Goal: Task Accomplishment & Management: Manage account settings

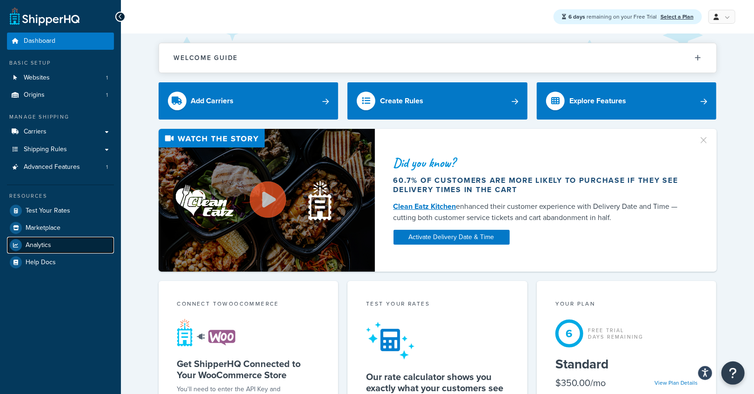
click at [43, 249] on span "Analytics" at bounding box center [39, 246] width 26 height 8
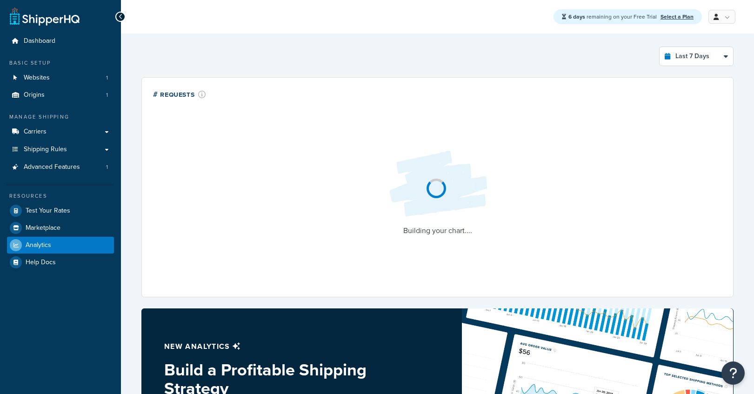
select select "last_7_days"
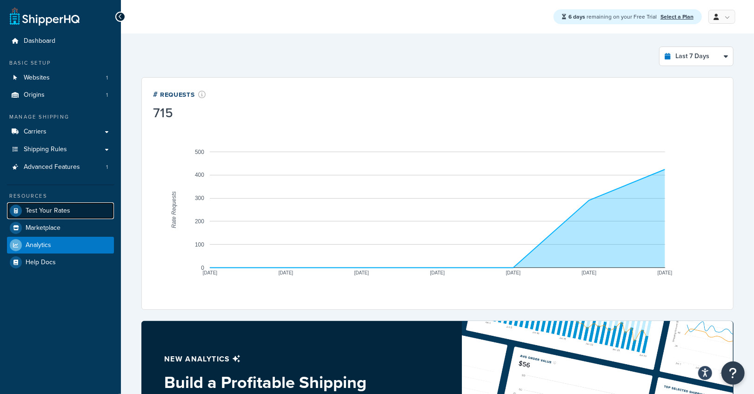
click at [45, 213] on span "Test Your Rates" at bounding box center [48, 211] width 45 height 8
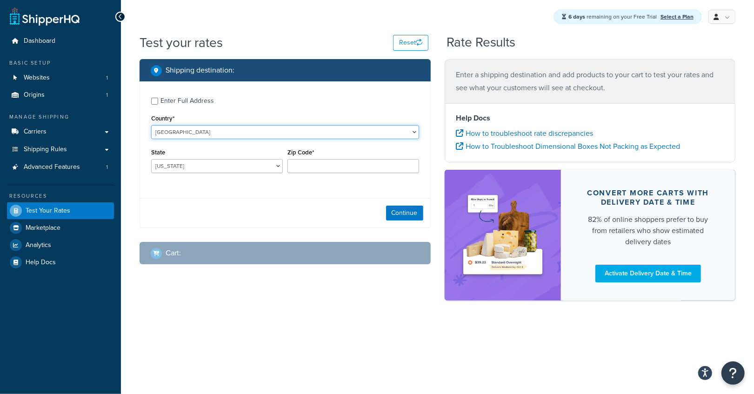
click at [151, 125] on select "United States United Kingdom Afghanistan Åland Islands Albania Algeria American…" at bounding box center [285, 132] width 268 height 14
select select "CA"
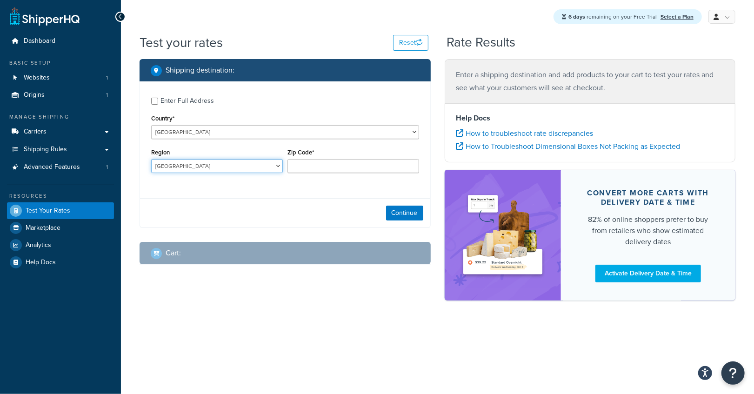
select select "QC"
click option "Quebec" at bounding box center [0, 0] width 0 height 0
click at [305, 159] on div "Zip Code*" at bounding box center [354, 159] width 132 height 27
click at [303, 165] on input "Zip Code*" at bounding box center [354, 166] width 132 height 14
click at [318, 165] on input "g3" at bounding box center [354, 166] width 132 height 14
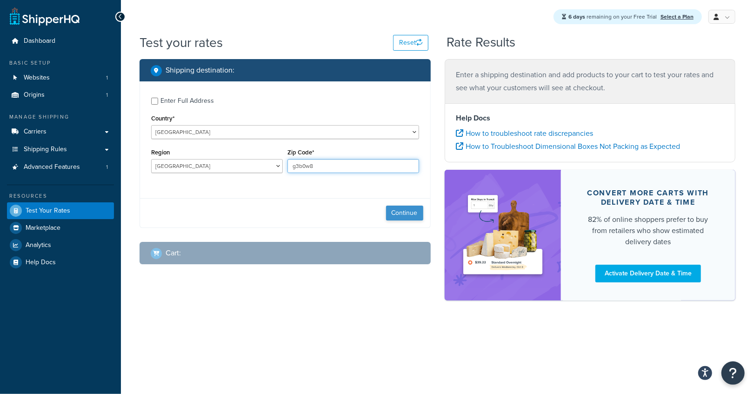
type input "g3b0w8"
click at [410, 209] on button "Continue" at bounding box center [404, 213] width 37 height 15
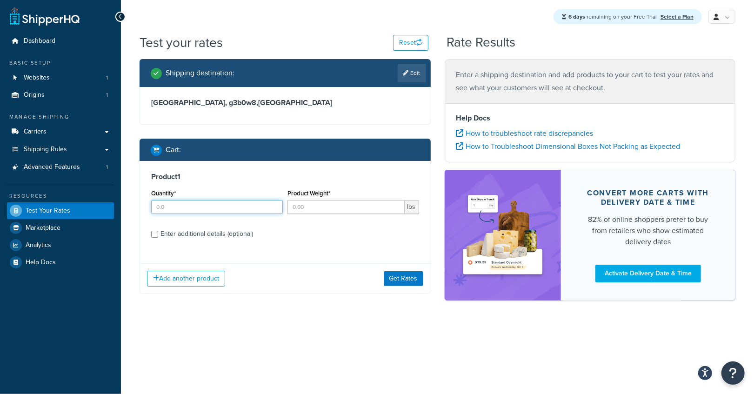
drag, startPoint x: 178, startPoint y: 207, endPoint x: 283, endPoint y: 212, distance: 105.8
click at [179, 206] on input "Quantity*" at bounding box center [217, 207] width 132 height 14
type input "1"
click at [311, 207] on input "Product Weight*" at bounding box center [346, 207] width 117 height 14
type input "1"
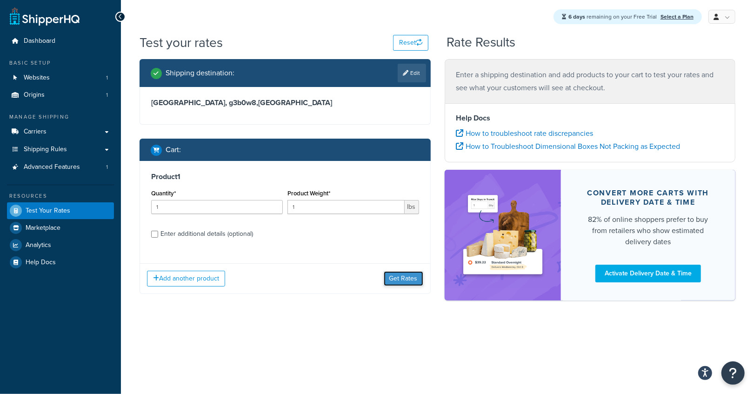
click at [412, 276] on button "Get Rates" at bounding box center [404, 278] width 40 height 15
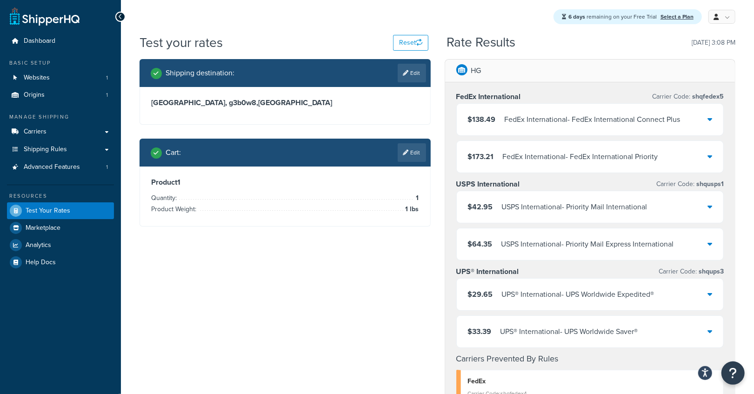
click at [581, 114] on div "FedEx International - FedEx International Connect Plus" at bounding box center [593, 119] width 176 height 13
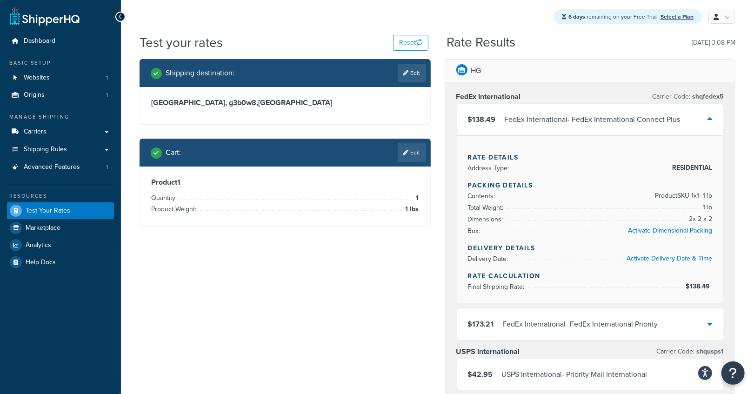
click at [581, 114] on div "FedEx International - FedEx International Connect Plus" at bounding box center [593, 119] width 176 height 13
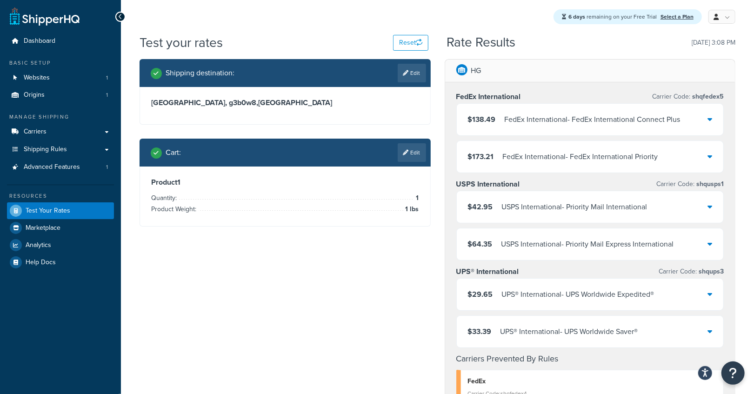
drag, startPoint x: 168, startPoint y: 30, endPoint x: 130, endPoint y: 67, distance: 53.6
click at [168, 30] on div "6 days remaining on your Free Trial Select a Plan My Profile Billing Global Set…" at bounding box center [437, 17] width 633 height 34
click at [403, 65] on link "Edit" at bounding box center [412, 73] width 28 height 19
select select "CA"
select select "QC"
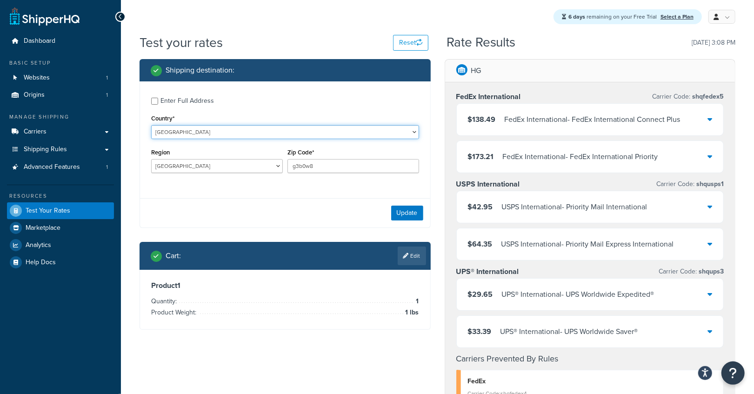
click at [151, 125] on select "United States United Kingdom Afghanistan Åland Islands Albania Algeria American…" at bounding box center [285, 132] width 268 height 14
select select "US"
click option "United States" at bounding box center [0, 0] width 0 height 0
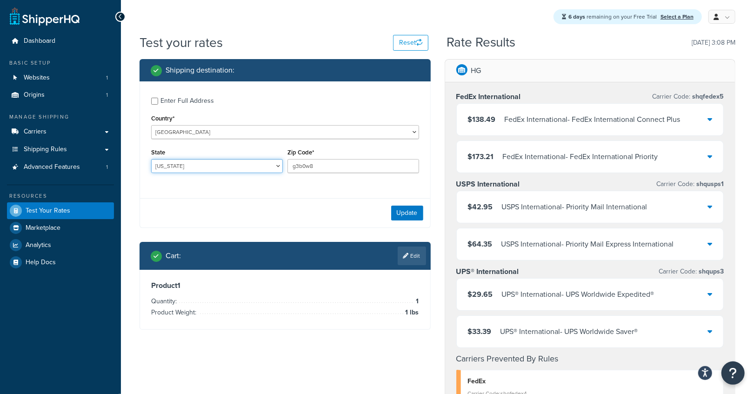
click at [151, 159] on select "Alabama Alaska American Samoa Arizona Arkansas Armed Forces Americas Armed Forc…" at bounding box center [217, 166] width 132 height 14
select select "PA"
type input "19440"
click at [410, 216] on button "Update" at bounding box center [407, 213] width 32 height 15
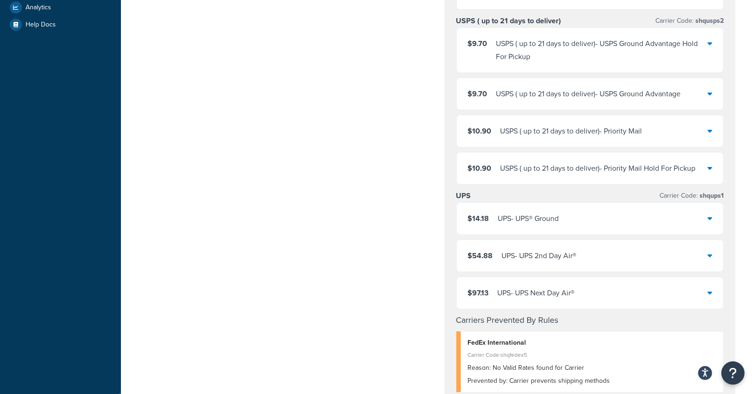
scroll to position [242, 0]
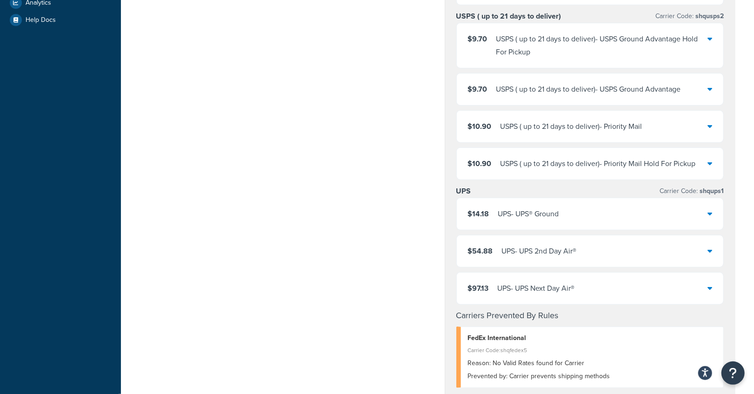
click at [519, 215] on div "UPS - UPS® Ground" at bounding box center [528, 214] width 61 height 13
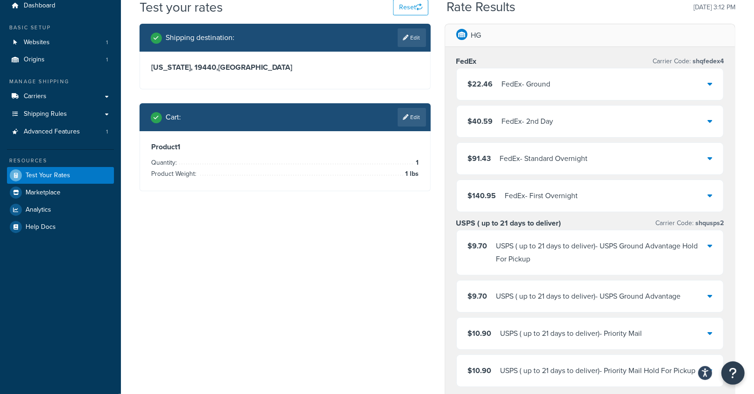
scroll to position [0, 0]
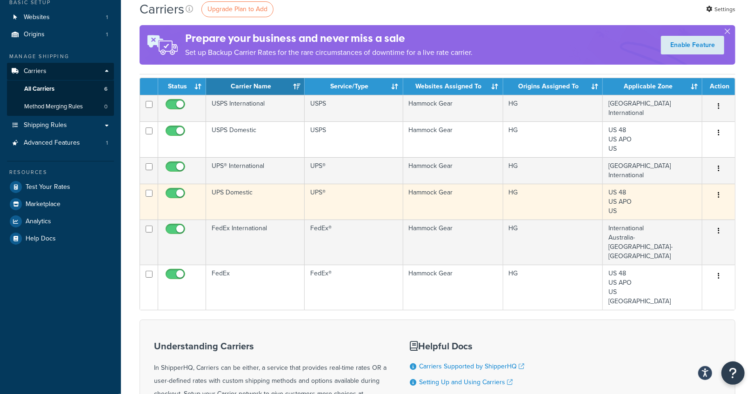
scroll to position [62, 0]
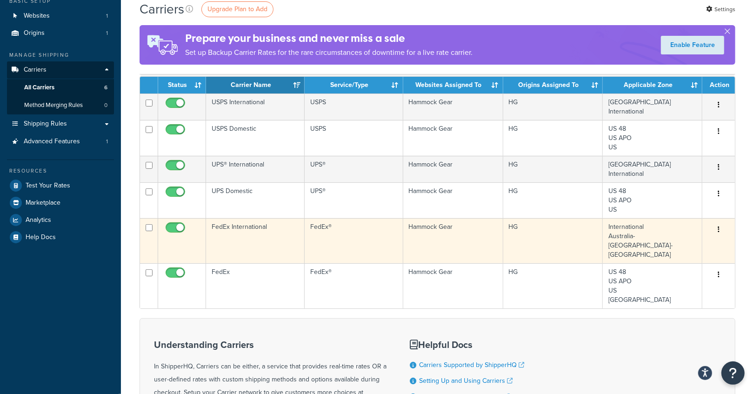
click at [239, 237] on td "FedEx International" at bounding box center [255, 240] width 99 height 45
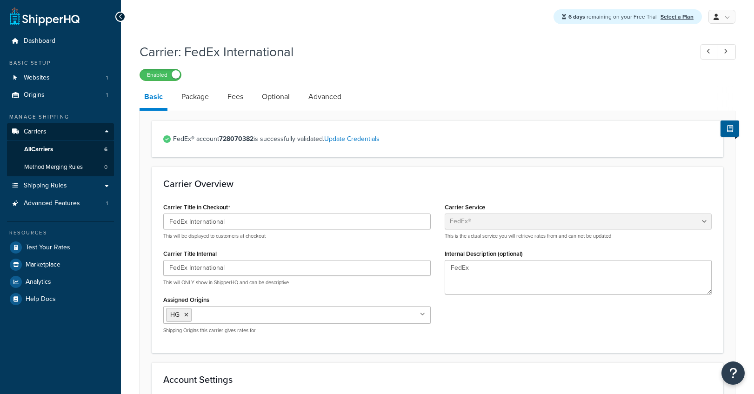
select select "fedEx"
select select "REGULAR_PICKUP"
select select "YOUR_PACKAGING"
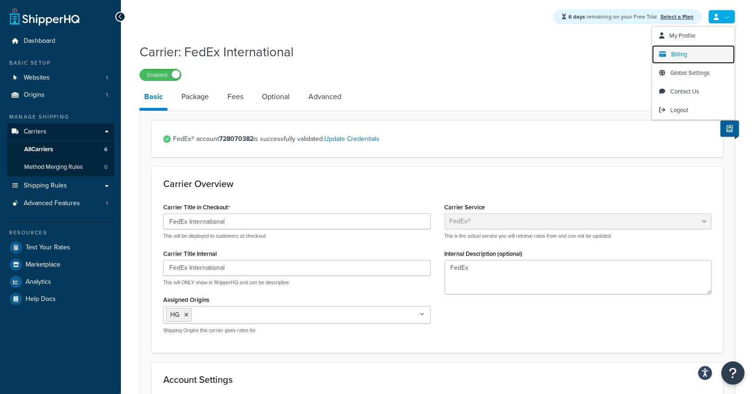
click at [678, 55] on span "Billing" at bounding box center [680, 54] width 16 height 9
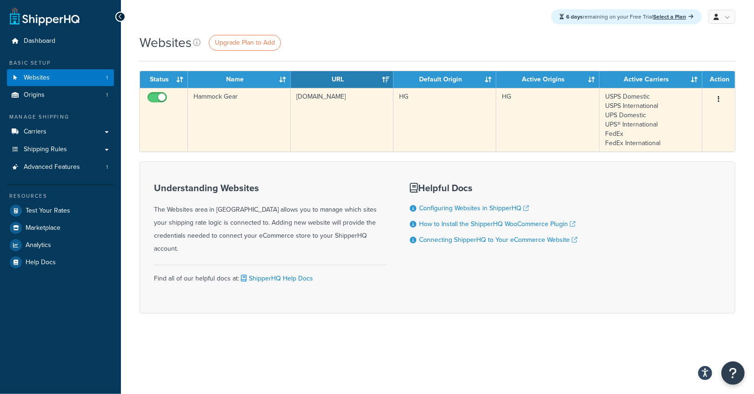
click at [199, 122] on td "Hammock Gear" at bounding box center [239, 120] width 103 height 64
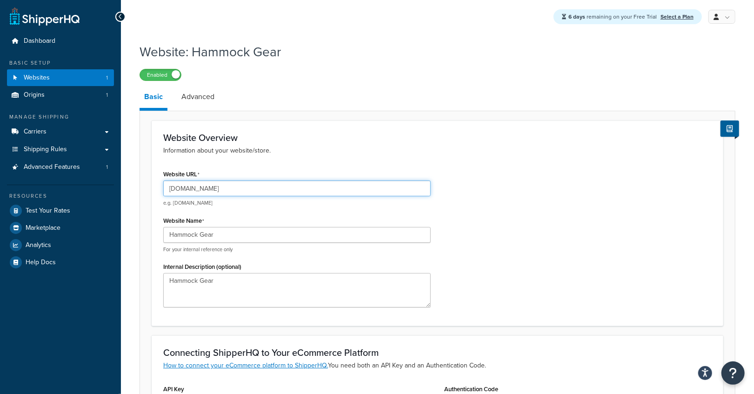
click at [216, 188] on input "[DOMAIN_NAME]" at bounding box center [297, 189] width 268 height 16
click at [239, 182] on input "[DOMAIN_NAME]" at bounding box center [297, 189] width 268 height 16
